Goal: Task Accomplishment & Management: Use online tool/utility

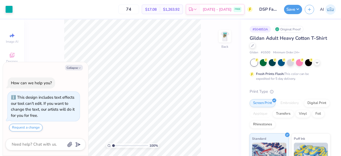
click at [54, 46] on div "100 % Back" at bounding box center [132, 87] width 217 height 136
type textarea "x"
type input "5.17"
click at [74, 67] on button "Collapse" at bounding box center [74, 68] width 18 height 6
type textarea "x"
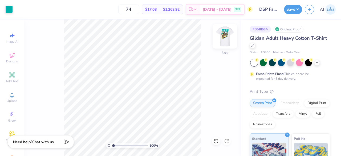
click at [228, 36] on img at bounding box center [224, 36] width 21 height 21
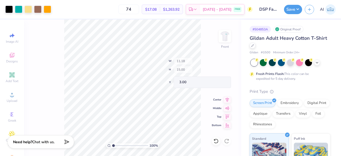
type input "10.62"
type input "11.75"
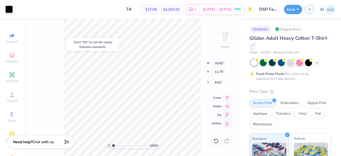
type input "6.66"
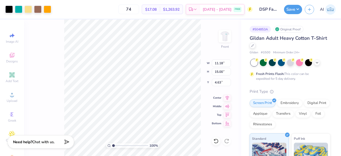
type input "4.63"
type input "3.52"
type input "2.82"
type input "4.21"
type input "3.33"
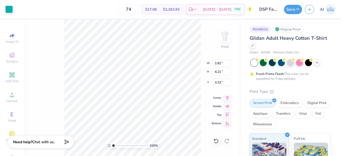
type input "3.18"
type input "3.72"
type input "3.53"
type input "3.33"
type input "4.60"
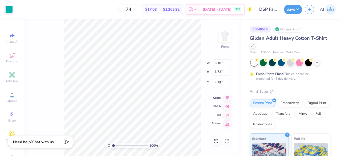
type input "4.79"
type input "3.43"
type input "4.79"
click at [204, 24] on div "100 % Front W 3.43 3.43 " H 3.72 3.72 " Y 4.79 4.79 " Center Middle Top Bottom" at bounding box center [132, 87] width 217 height 136
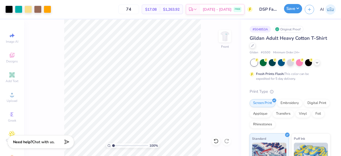
click at [293, 8] on button "Save" at bounding box center [293, 8] width 18 height 9
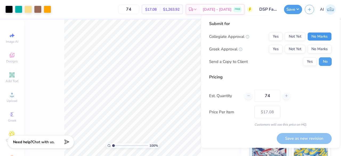
click at [323, 36] on button "No Marks" at bounding box center [320, 36] width 24 height 9
click at [270, 50] on button "Yes" at bounding box center [276, 49] width 14 height 9
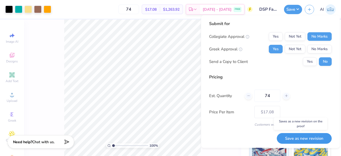
click at [280, 138] on button "Save as new revision" at bounding box center [304, 138] width 55 height 11
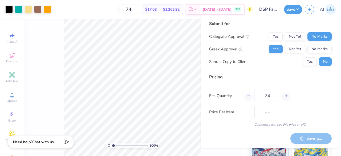
type input "$17.08"
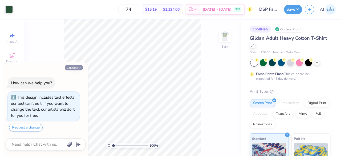
click at [78, 69] on button "Collapse" at bounding box center [74, 68] width 18 height 6
type textarea "x"
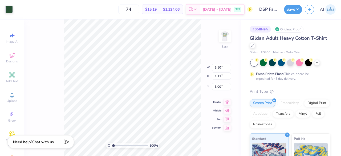
type input "4.13"
type input "1.30"
type input "5.80"
click at [63, 58] on div "100 % Back W 4.13 4.13 " H 1.30 1.30 " Y 5.80 5.80 " Center Middle Top Bottom" at bounding box center [132, 87] width 217 height 136
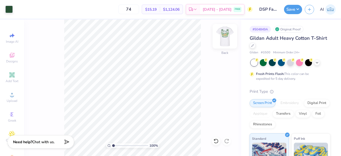
click at [223, 41] on img at bounding box center [224, 36] width 21 height 21
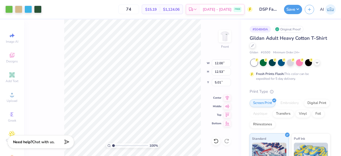
type input "5.01"
type input "2.77"
click at [227, 114] on icon at bounding box center [227, 114] width 5 height 4
click at [227, 112] on icon at bounding box center [227, 114] width 7 height 6
type input "14.76"
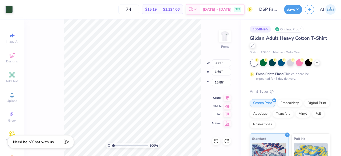
click at [227, 115] on icon at bounding box center [227, 114] width 5 height 4
type input "0.50"
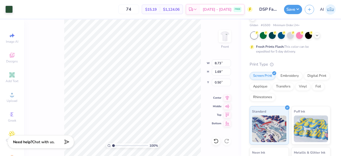
scroll to position [28, 0]
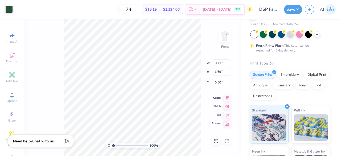
click at [37, 139] on span "Chat with us." at bounding box center [43, 141] width 22 height 5
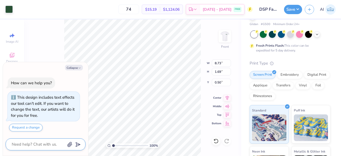
click at [33, 144] on textarea at bounding box center [38, 144] width 54 height 7
type textarea "x"
type textarea "h"
type textarea "x"
type textarea "ho"
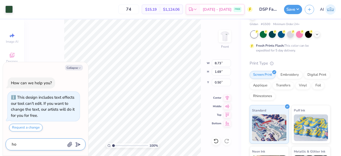
type textarea "x"
type textarea "how"
type textarea "x"
type textarea "how"
type textarea "x"
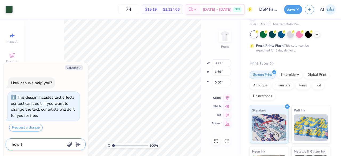
type textarea "how to"
type textarea "x"
type textarea "how to"
click at [43, 143] on textarea "how to" at bounding box center [38, 144] width 54 height 7
type textarea "x"
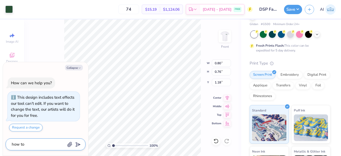
type textarea "how to"
type textarea "x"
type textarea "how to f"
type textarea "x"
type textarea "how to fi"
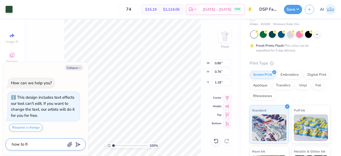
type textarea "x"
type textarea "how to fix"
type textarea "x"
type textarea "how to fix"
type textarea "x"
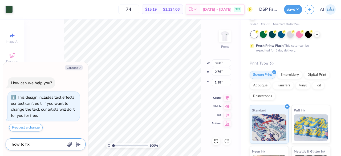
type textarea "how to fix a"
type textarea "x"
type textarea "how to fix ar"
type textarea "x"
type textarea "how to fix arc"
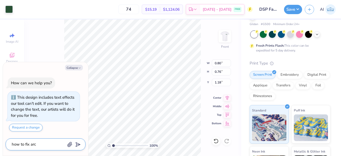
type textarea "x"
type textarea "how to fix arch"
type textarea "x"
type textarea "how to fix arch"
type textarea "x"
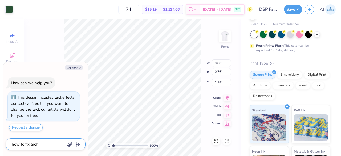
type textarea "how to fix arch i"
type textarea "x"
type textarea "how to fix arch in"
type textarea "x"
type textarea "how to fix arch in"
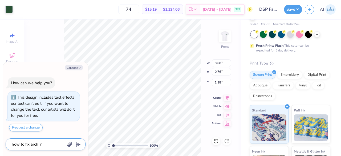
type textarea "x"
type textarea "how to fix arch in w"
type textarea "x"
type textarea "how to fix arch in wo"
type textarea "x"
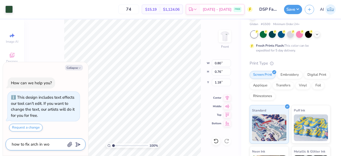
type textarea "how to fix arch in wor"
type textarea "x"
type textarea "how to fix arch in word"
type textarea "x"
type textarea "how to fix arch in words"
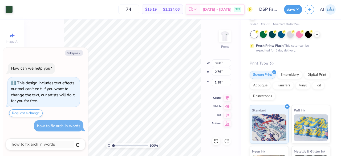
type textarea "x"
click at [78, 53] on icon "button" at bounding box center [79, 53] width 3 height 3
type textarea "x"
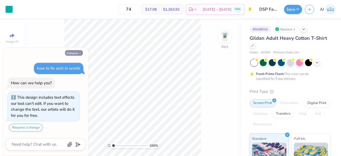
click at [76, 56] on button "Collapse" at bounding box center [74, 53] width 18 height 6
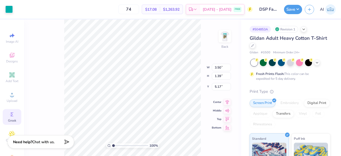
click at [9, 116] on icon at bounding box center [12, 114] width 6 height 6
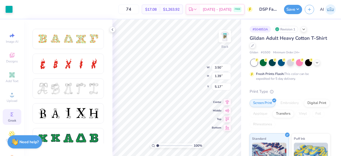
scroll to position [168, 0]
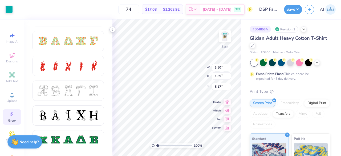
click at [112, 27] on div at bounding box center [113, 30] width 6 height 6
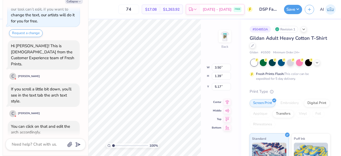
scroll to position [53, 0]
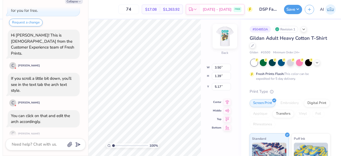
click at [223, 35] on img at bounding box center [224, 36] width 21 height 21
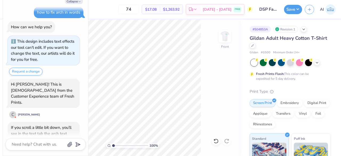
scroll to position [0, 0]
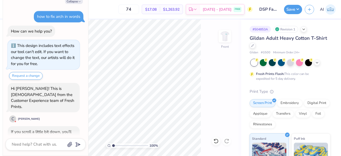
type textarea "x"
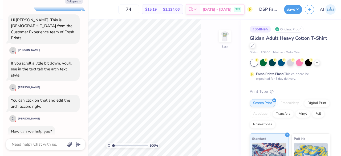
scroll to position [11, 0]
click at [227, 38] on img at bounding box center [224, 36] width 21 height 21
click at [227, 38] on img at bounding box center [225, 36] width 11 height 11
click at [226, 37] on img at bounding box center [224, 36] width 21 height 21
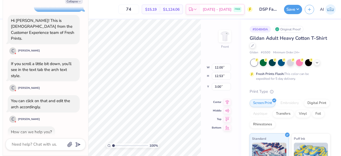
type textarea "x"
type input "4.92"
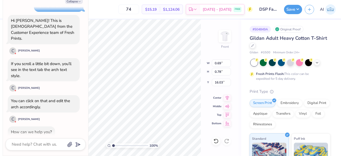
type textarea "x"
type input "2.55"
type input "1.32"
click at [228, 115] on icon at bounding box center [227, 114] width 7 height 6
type textarea "x"
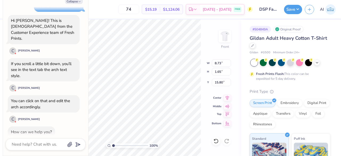
type input "0.50"
type textarea "x"
type input "6.97"
click at [75, 3] on button "Collapse" at bounding box center [74, 1] width 18 height 6
type textarea "x"
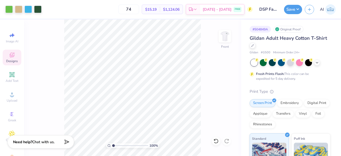
scroll to position [0, 0]
click at [10, 78] on icon at bounding box center [12, 75] width 6 height 6
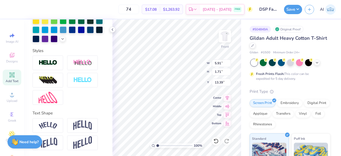
scroll to position [163, 0]
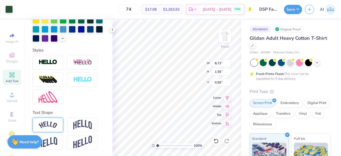
click at [56, 129] on div at bounding box center [48, 125] width 31 height 15
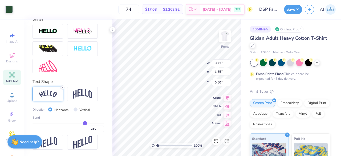
scroll to position [193, 0]
type input "0.51"
type input "0.49"
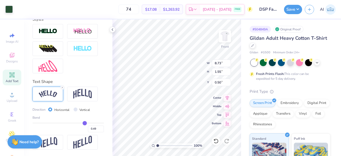
type input "0.48"
type input "0.46"
type input "0.44"
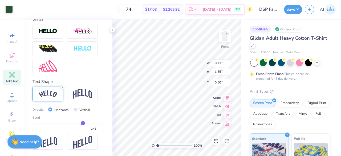
type input "0.44"
type input "0.41"
type input "0.4"
type input "0.40"
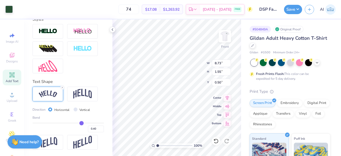
type input "0.38"
type input "0.37"
type input "0.35"
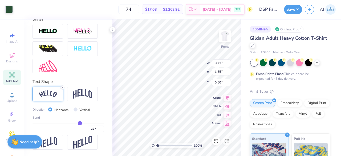
type input "0.35"
type input "0.34"
type input "0.32"
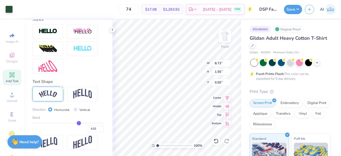
type input "0.31"
type input "0.3"
type input "0.30"
type input "0.28"
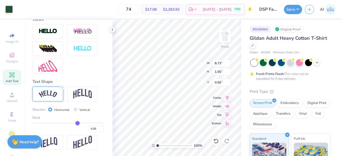
type input "0.28"
type input "0.27"
type input "0.26"
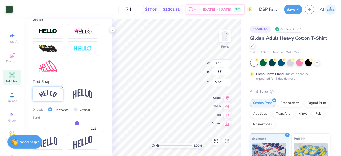
type input "0.25"
type input "0.24"
type input "0.23"
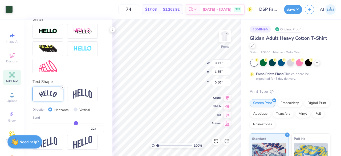
type input "0.23"
type input "0.21"
type input "0.19"
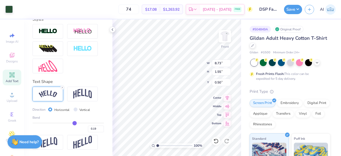
type input "0.16"
type input "0.15"
type input "0.12"
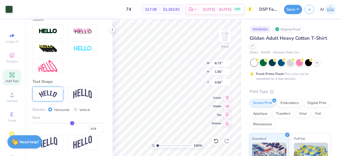
type input "0.12"
type input "0.1"
type input "0.10"
type input "0.09"
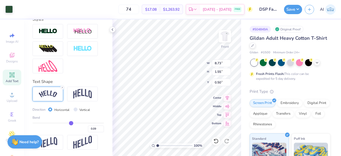
type input "0.07"
type input "0.05"
type input "0.04"
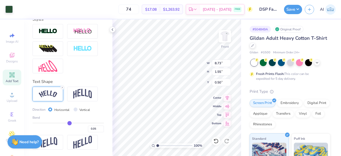
type input "0.04"
type input "0.01"
type input "0"
type input "0.00"
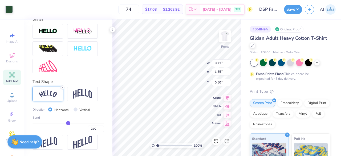
type input "-0.01"
type input "-0.03"
type input "-0.04"
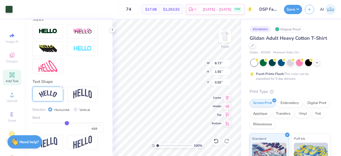
type input "-0.04"
type input "-0.05"
type input "-0.06"
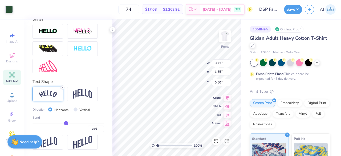
type input "-0.09"
type input "-0.12"
type input "-0.15"
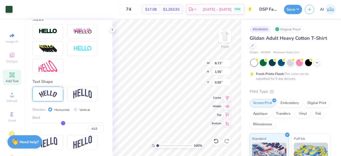
type input "-0.15"
type input "-0.18"
type input "-0.2"
type input "-0.20"
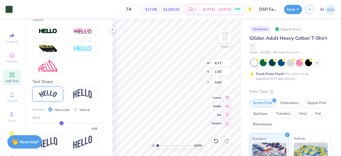
type input "-0.22"
type input "-0.25"
type input "-0.26"
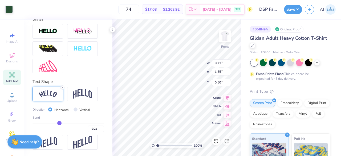
type input "-0.26"
type input "-0.27"
type input "-0.29"
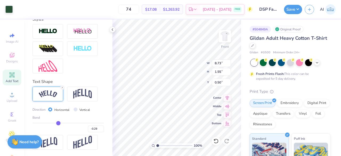
type input "-0.3"
type input "-0.30"
type input "-0.31"
type input "-0.32"
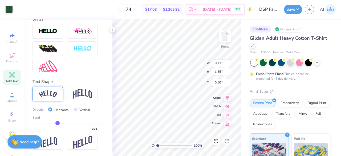
type input "-0.32"
type input "-0.34"
type input "-0.36"
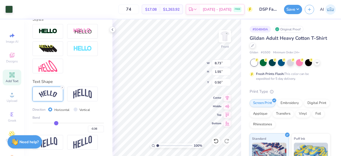
type input "-0.37"
type input "-0.38"
type input "-0.39"
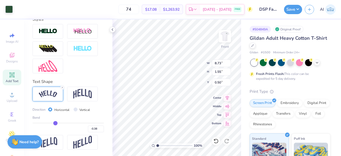
type input "-0.39"
type input "-0.4"
type input "-0.40"
type input "-0.41"
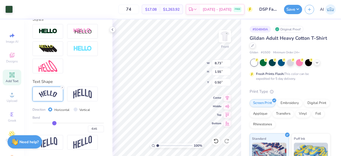
type input "-0.44"
type input "-0.45"
type input "-0.47"
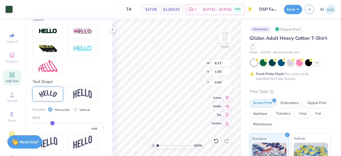
type input "-0.47"
type input "-0.49"
type input "-0.5"
type input "-0.50"
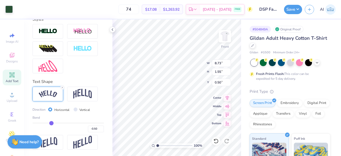
type input "-0.52"
type input "-0.53"
drag, startPoint x: 82, startPoint y: 124, endPoint x: 49, endPoint y: 124, distance: 32.8
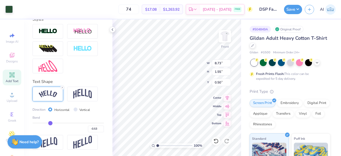
click at [49, 123] on input "range" at bounding box center [68, 123] width 71 height 1
type input "-0.52"
type input "-0.5"
type input "-0.50"
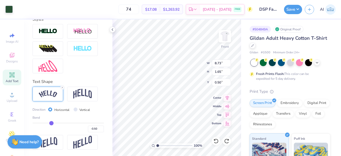
type input "-0.48"
type input "-0.46"
type input "-0.45"
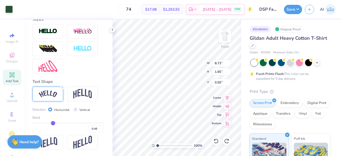
type input "-0.45"
type input "-0.44"
type input "-0.43"
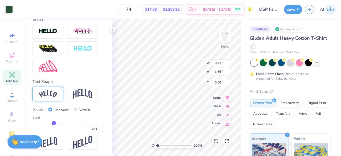
type input "-0.41"
type input "-0.4"
type input "-0.40"
type input "-0.38"
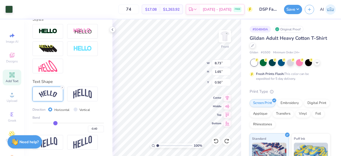
type input "-0.38"
type input "-0.37"
type input "-0.36"
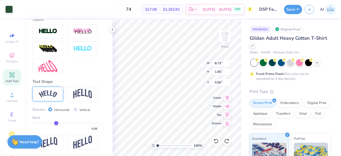
type input "-0.35"
type input "-0.34"
type input "-0.33"
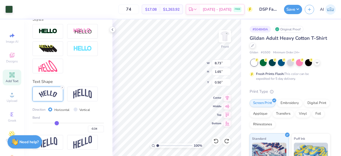
type input "-0.33"
type input "-0.32"
drag, startPoint x: 49, startPoint y: 123, endPoint x: 56, endPoint y: 123, distance: 6.7
click at [56, 123] on input "range" at bounding box center [68, 123] width 71 height 1
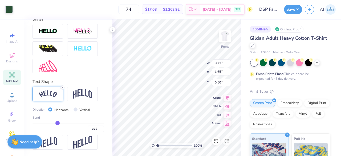
type input "-0.93"
drag, startPoint x: 56, startPoint y: 123, endPoint x: 27, endPoint y: 120, distance: 29.2
type input "-1"
click at [33, 123] on input "range" at bounding box center [68, 123] width 71 height 1
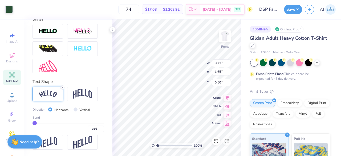
type input "-1.00"
type input "-0.94"
type input "-0.93"
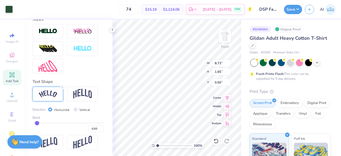
type input "-0.91"
type input "-0.88"
type input "-0.84"
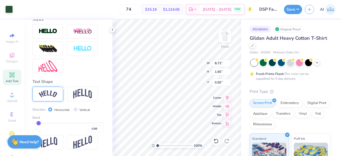
type input "-0.84"
type input "-0.81"
type input "-0.79"
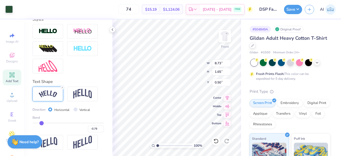
type input "-0.76"
type input "-0.75"
type input "-0.73"
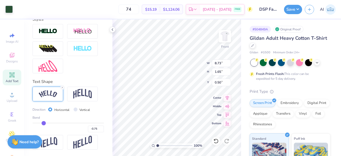
type input "-0.73"
type input "-0.71"
type input "-0.7"
type input "-0.70"
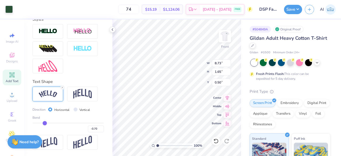
type input "-0.68"
drag, startPoint x: 36, startPoint y: 124, endPoint x: 46, endPoint y: 124, distance: 9.9
click at [46, 123] on input "range" at bounding box center [68, 123] width 71 height 1
drag, startPoint x: 46, startPoint y: 124, endPoint x: 102, endPoint y: 120, distance: 56.4
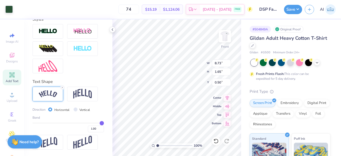
click at [102, 123] on input "range" at bounding box center [68, 123] width 71 height 1
click at [90, 123] on input "range" at bounding box center [68, 123] width 71 height 1
drag, startPoint x: 97, startPoint y: 122, endPoint x: 85, endPoint y: 123, distance: 12.3
click at [85, 123] on div "Bend 0.75" at bounding box center [68, 123] width 71 height 17
